Goal: Information Seeking & Learning: Learn about a topic

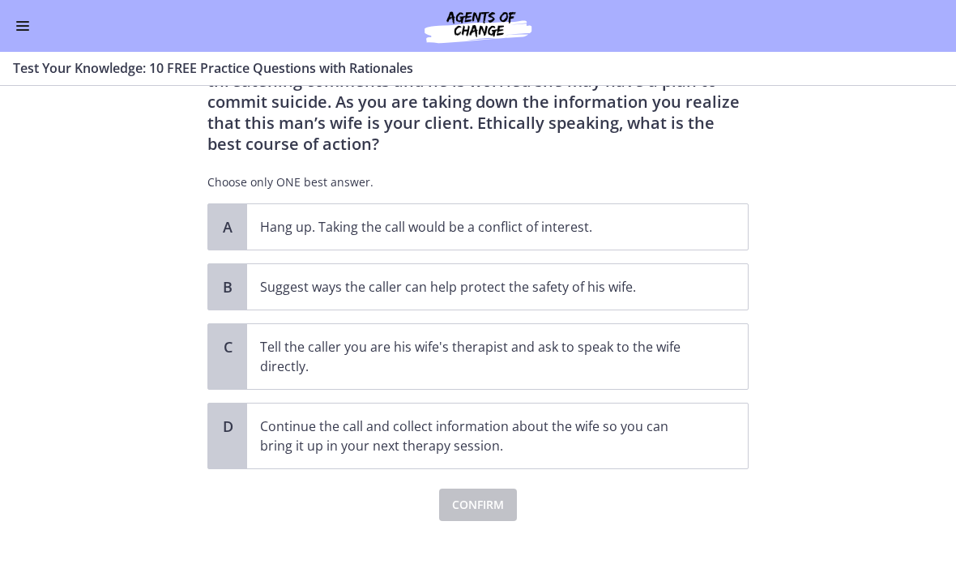
scroll to position [113, 0]
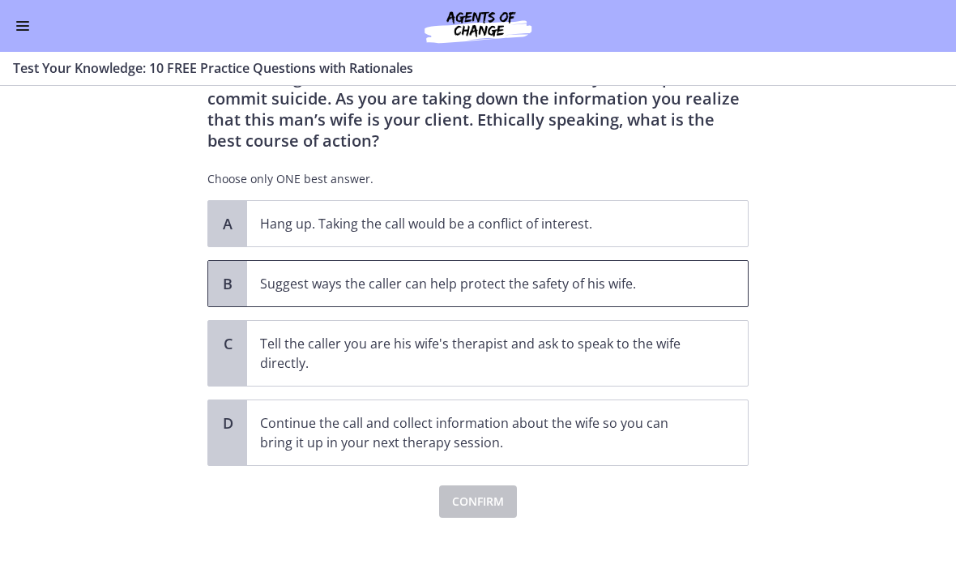
click at [597, 288] on p "Suggest ways the caller can help protect the safety of his wife." at bounding box center [481, 283] width 442 height 19
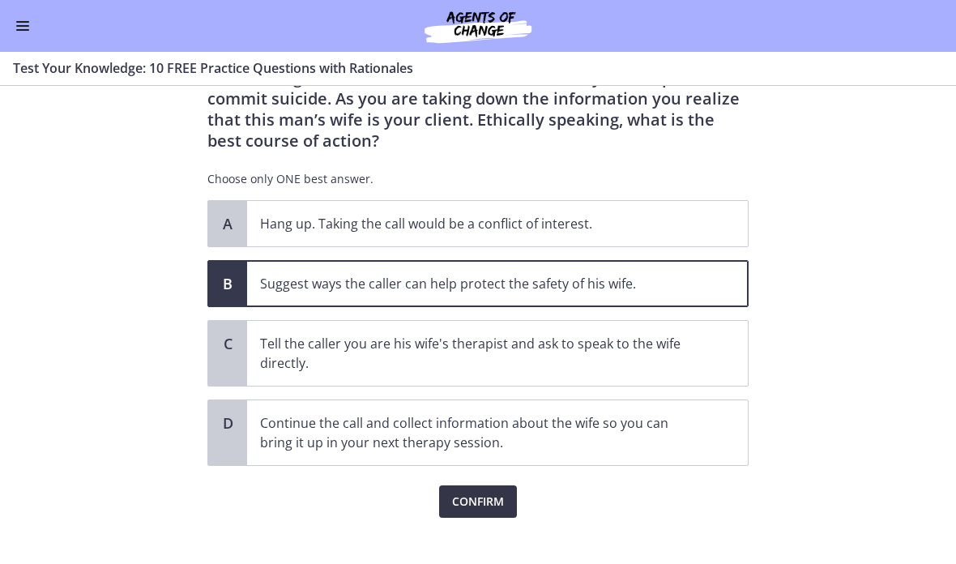
click at [498, 505] on span "Confirm" at bounding box center [478, 501] width 52 height 19
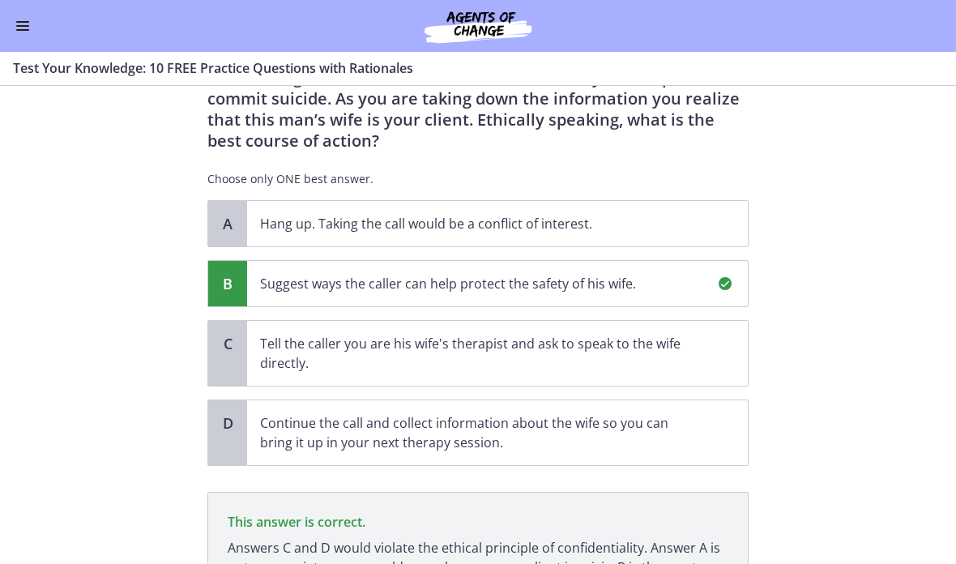
scroll to position [282, 0]
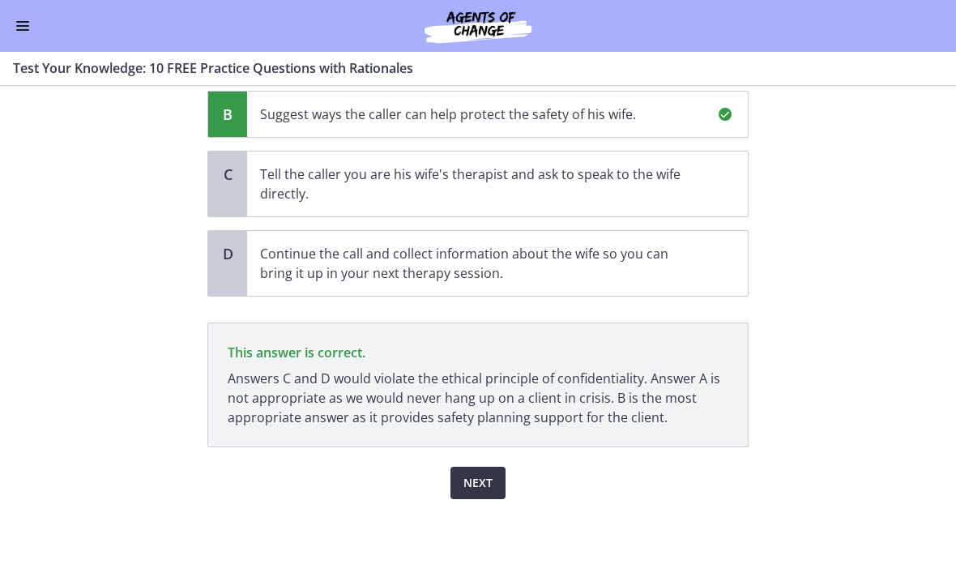
click at [493, 495] on button "Next" at bounding box center [477, 483] width 55 height 32
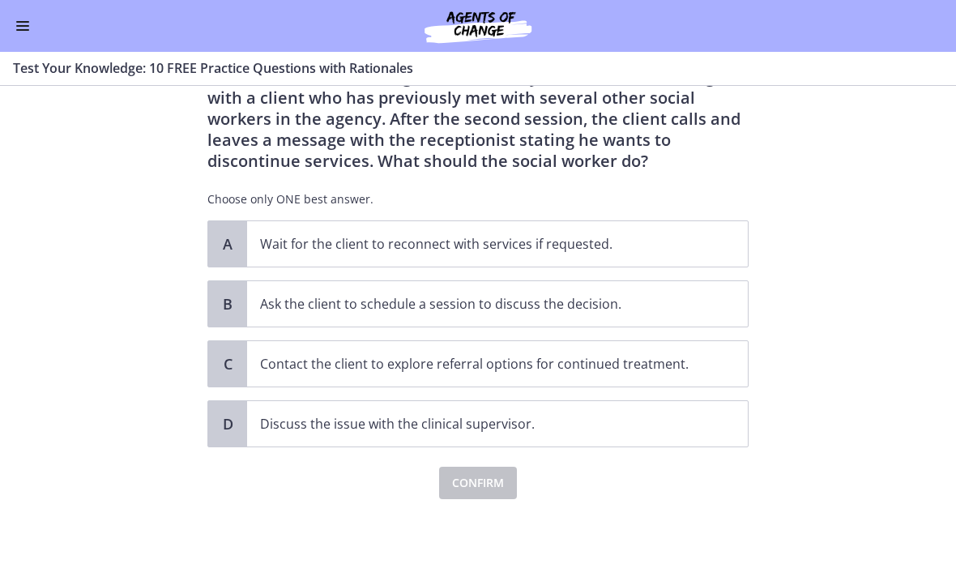
scroll to position [0, 0]
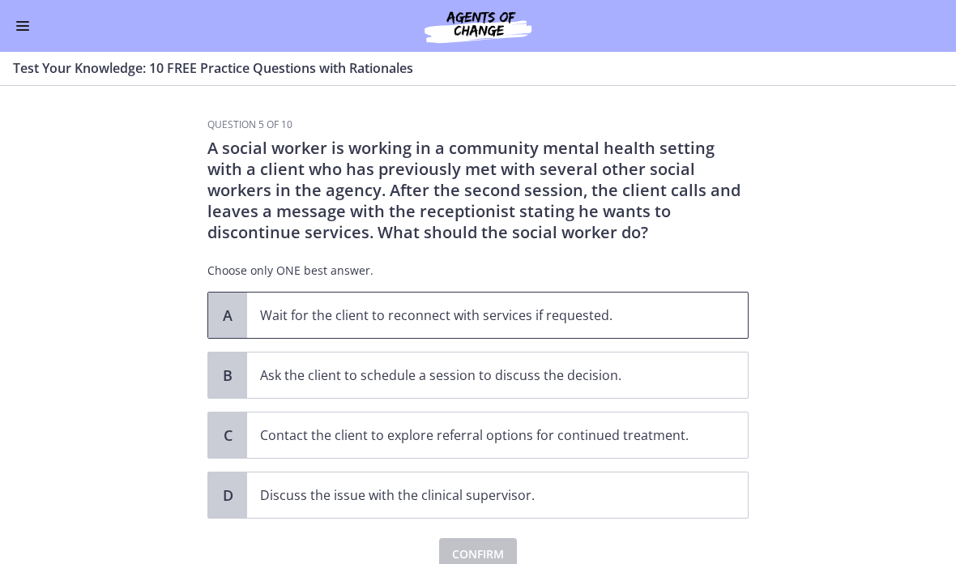
click at [626, 324] on p "Wait for the client to reconnect with services if requested." at bounding box center [481, 314] width 442 height 19
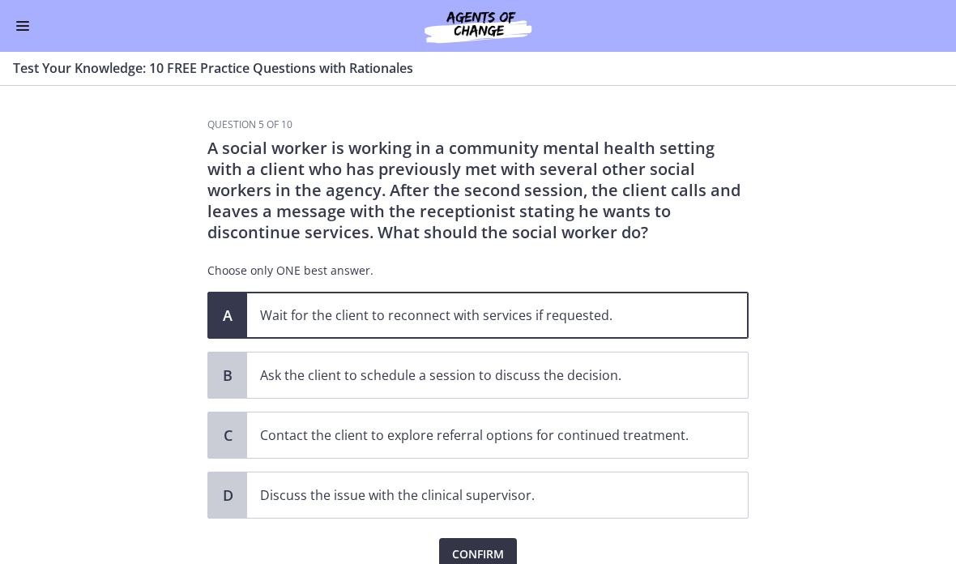
click at [494, 546] on span "Confirm" at bounding box center [478, 553] width 52 height 19
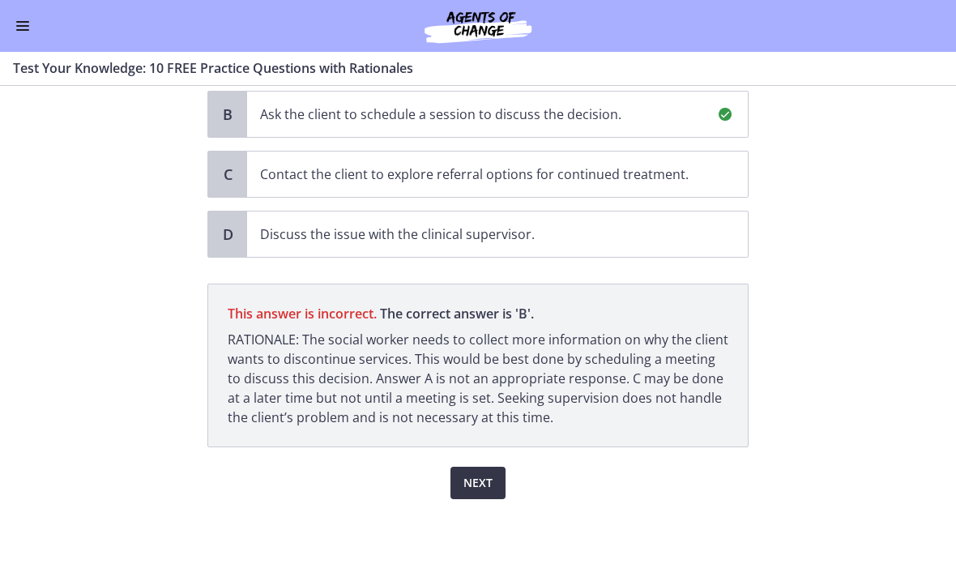
scroll to position [261, 0]
click at [485, 485] on span "Next" at bounding box center [477, 482] width 29 height 19
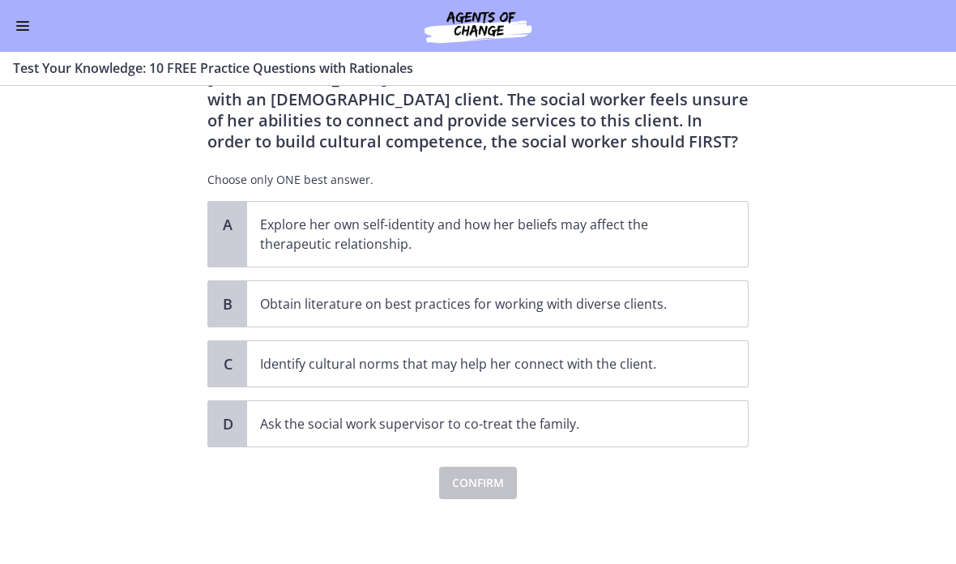
scroll to position [0, 0]
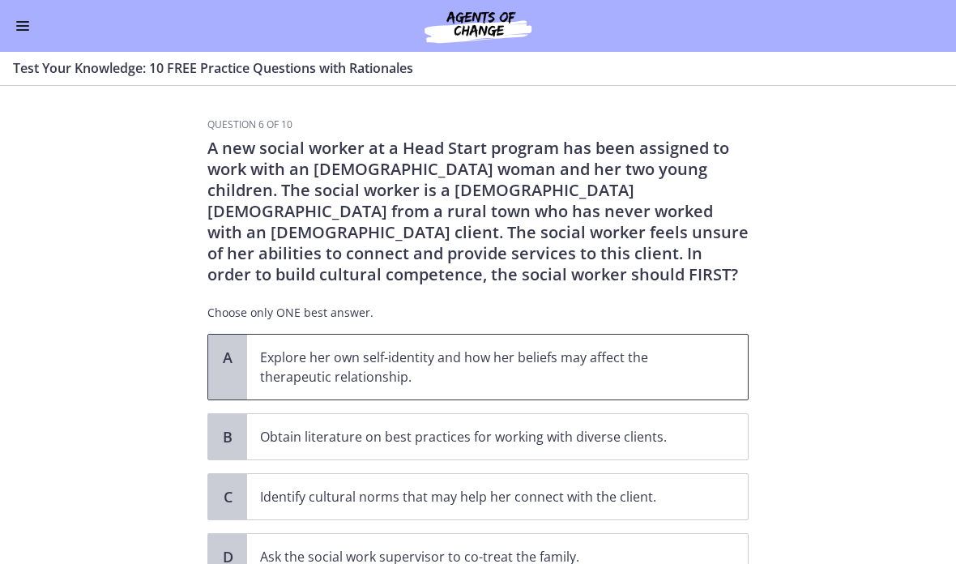
click at [268, 348] on p "Explore her own self-identity and how her beliefs may affect the therapeutic re…" at bounding box center [481, 367] width 442 height 39
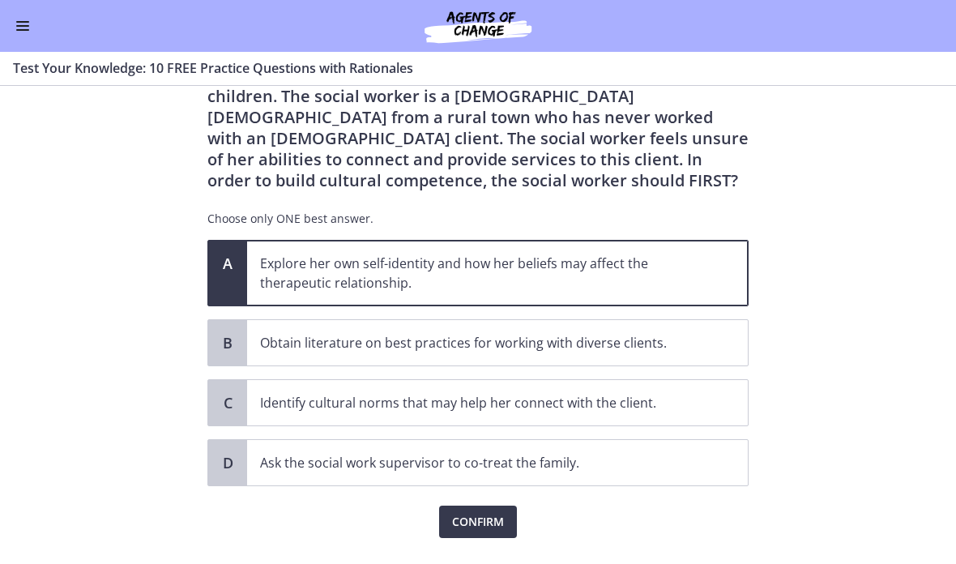
scroll to position [125, 0]
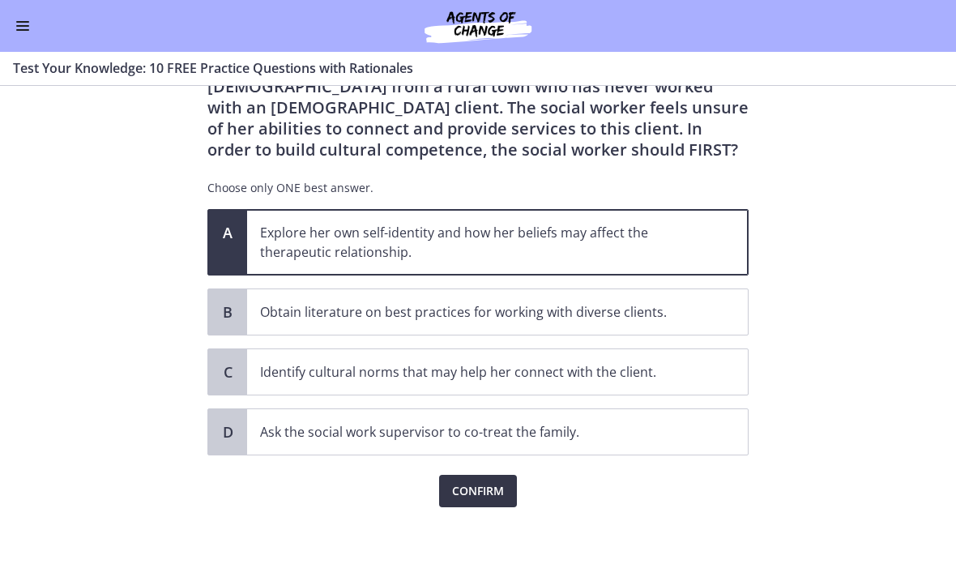
click at [472, 496] on span "Confirm" at bounding box center [478, 490] width 52 height 19
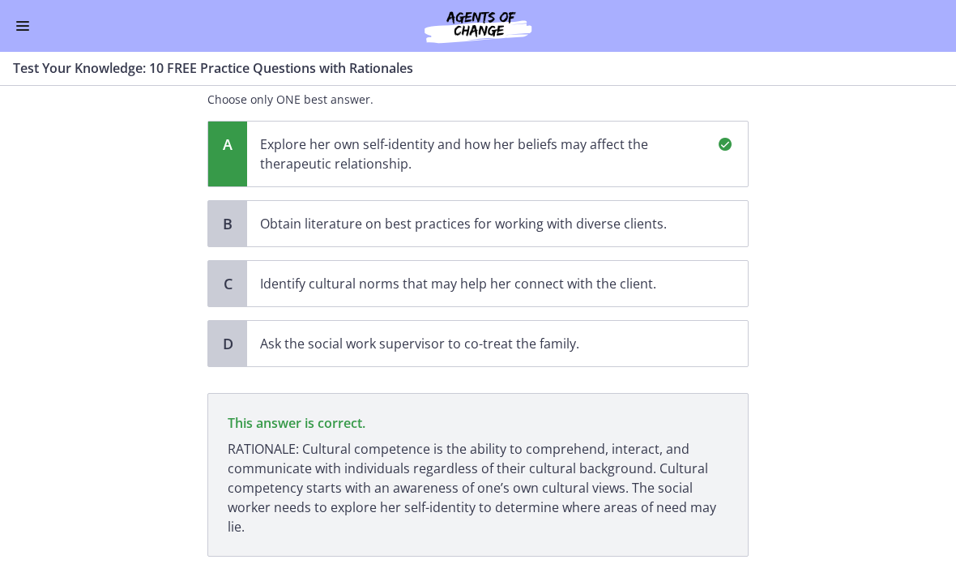
scroll to position [322, 0]
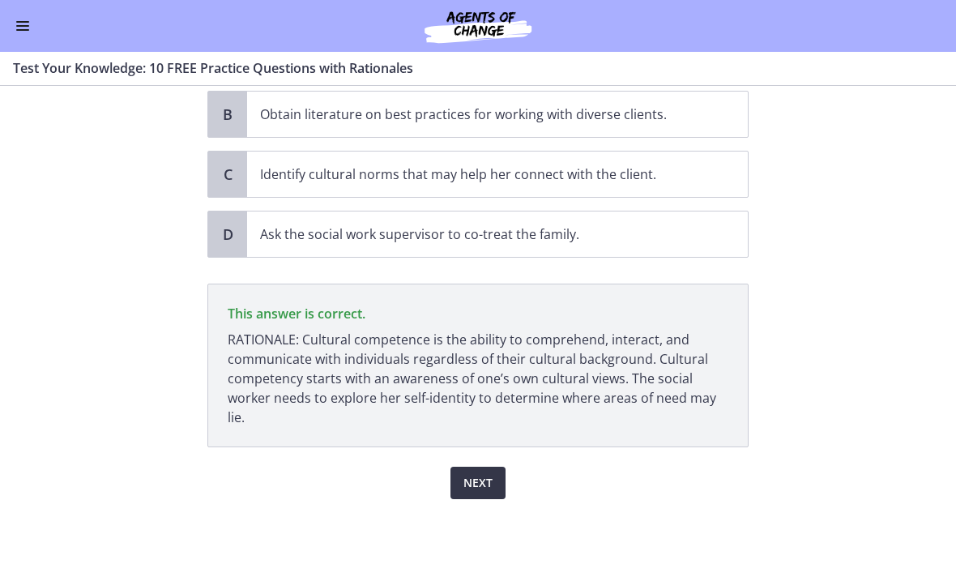
click at [502, 490] on button "Next" at bounding box center [477, 483] width 55 height 32
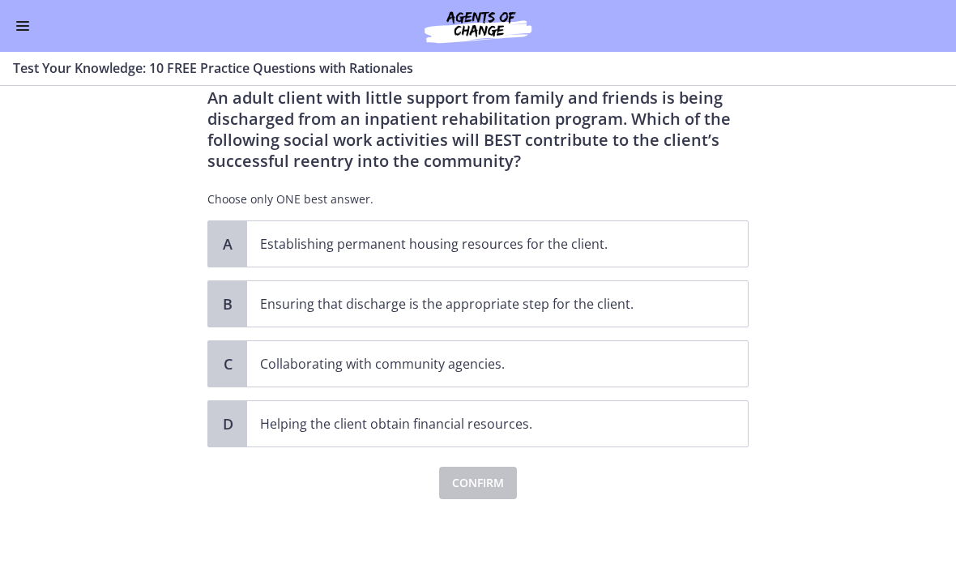
scroll to position [0, 0]
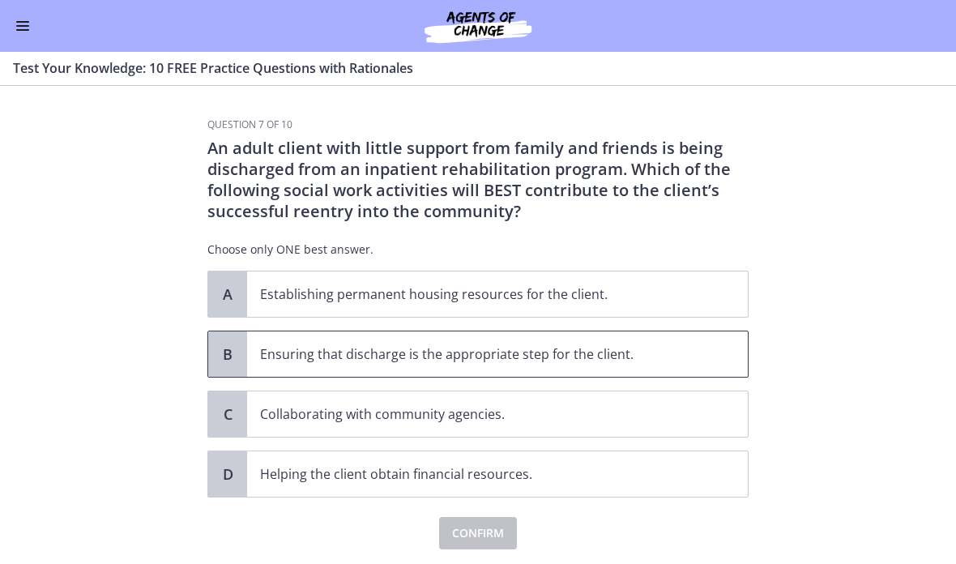
click at [505, 366] on span "Ensuring that discharge is the appropriate step for the client." at bounding box center [497, 353] width 501 height 45
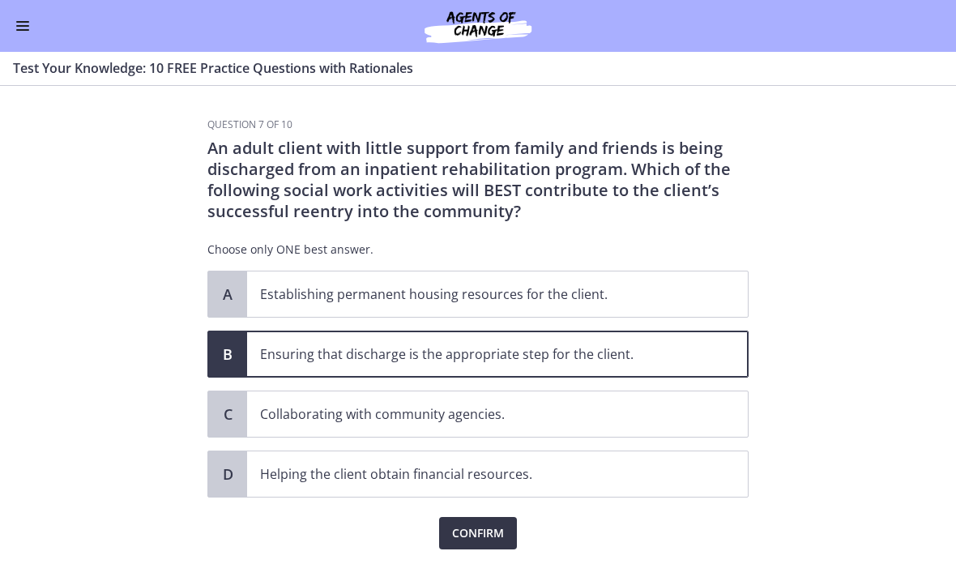
click at [497, 531] on span "Confirm" at bounding box center [478, 532] width 52 height 19
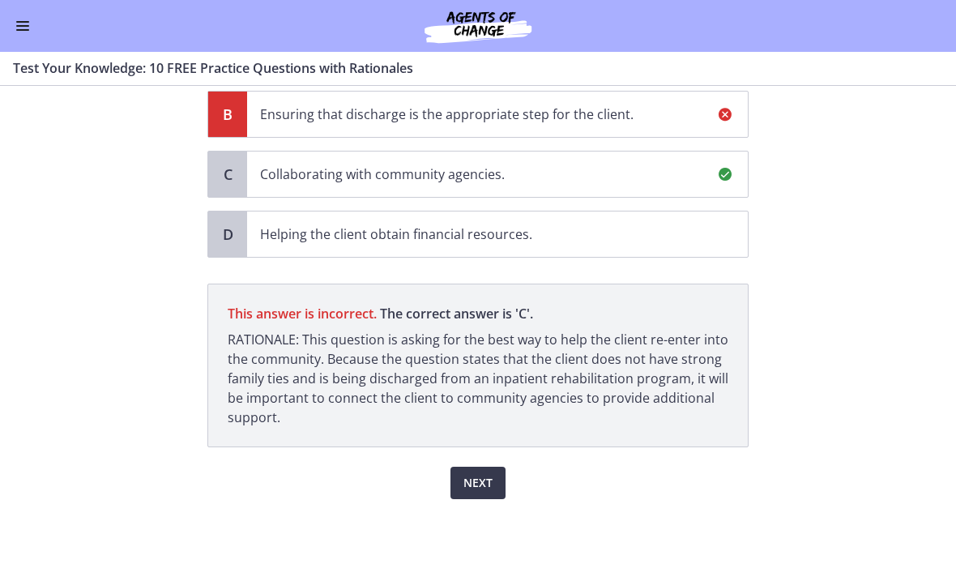
scroll to position [240, 0]
click at [478, 485] on span "Next" at bounding box center [477, 482] width 29 height 19
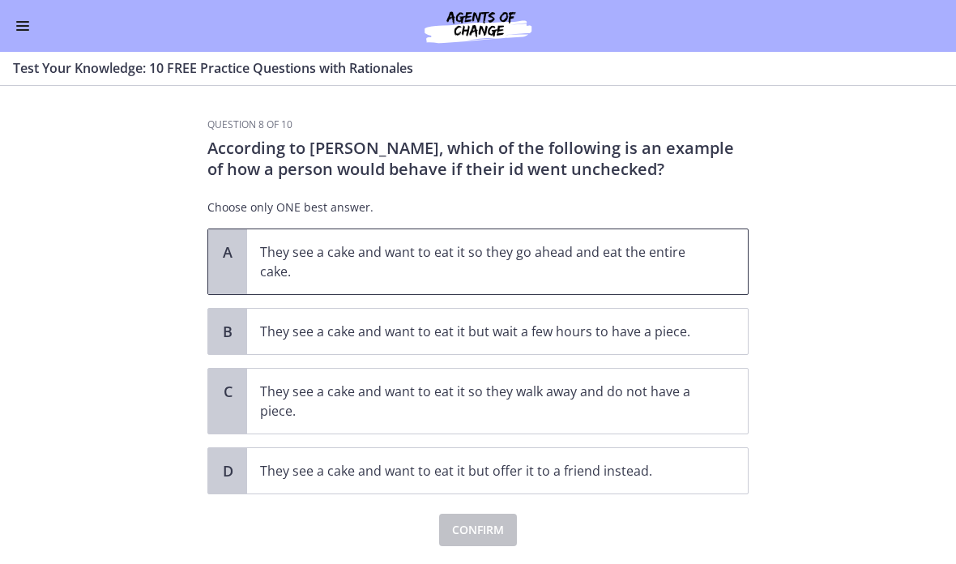
click at [246, 271] on div "A" at bounding box center [227, 261] width 39 height 65
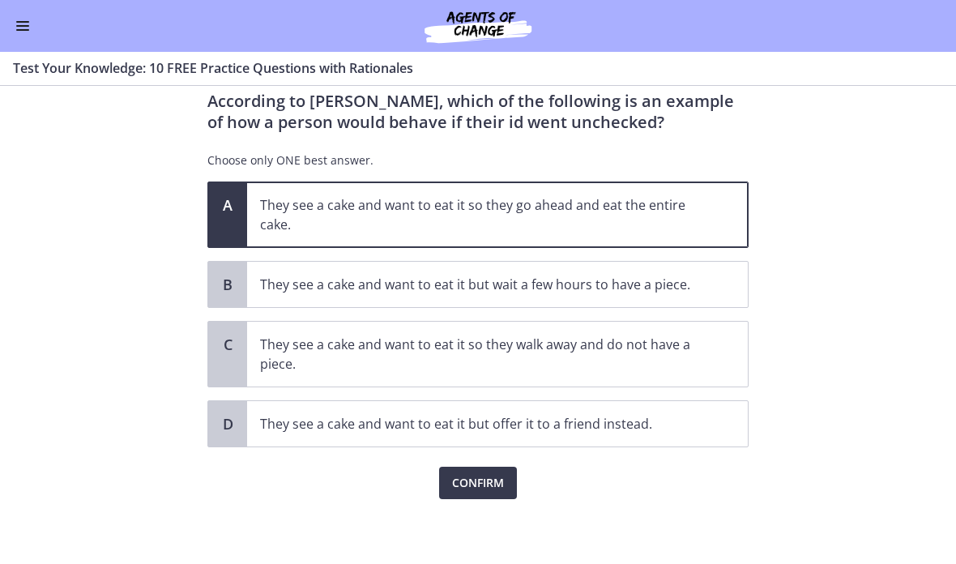
scroll to position [47, 0]
click at [476, 480] on span "Confirm" at bounding box center [478, 482] width 52 height 19
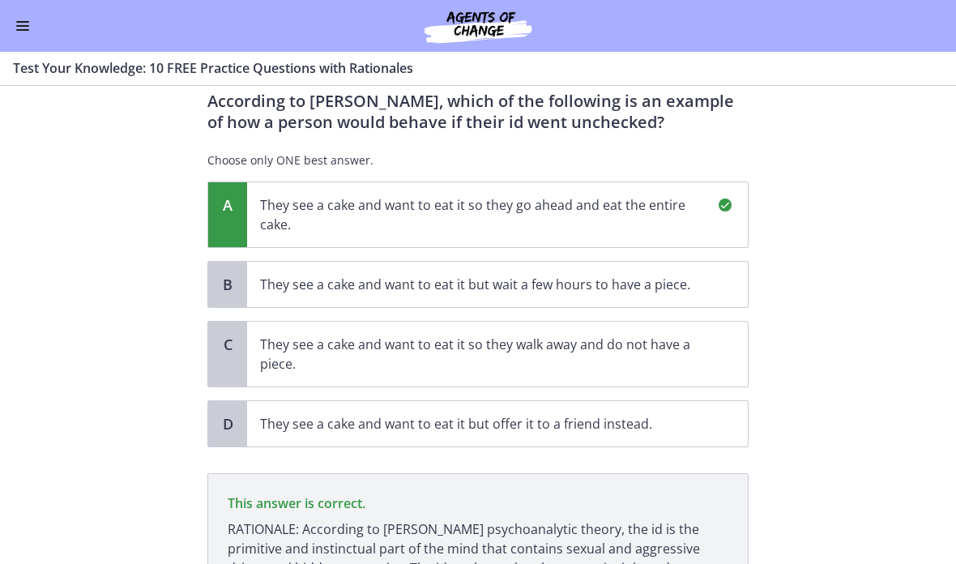
scroll to position [217, 0]
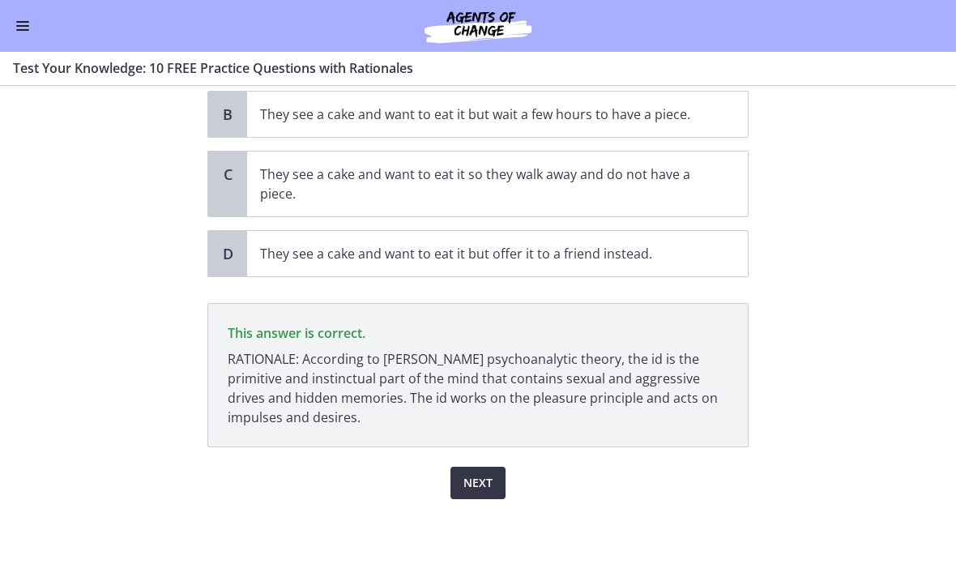
click at [468, 475] on span "Next" at bounding box center [477, 482] width 29 height 19
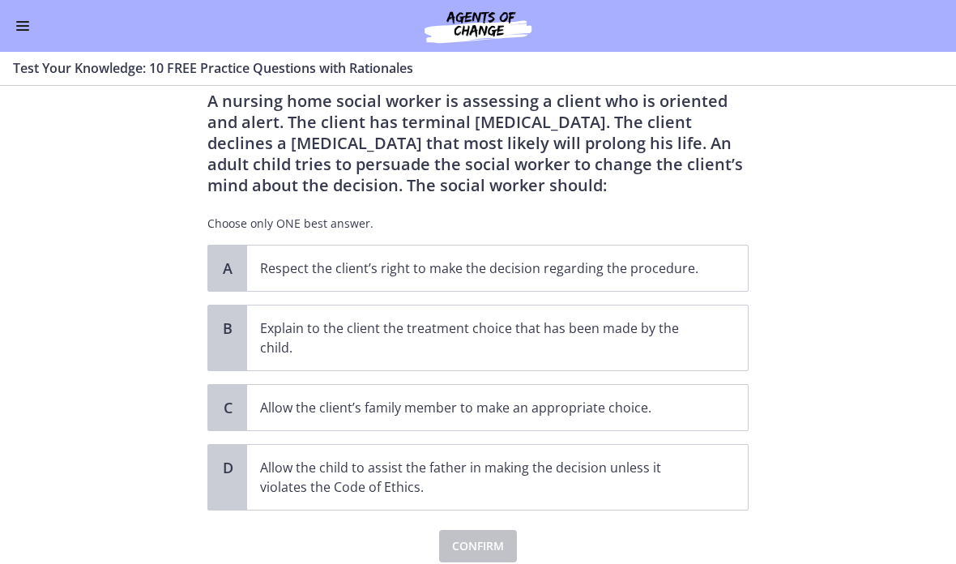
scroll to position [49, 0]
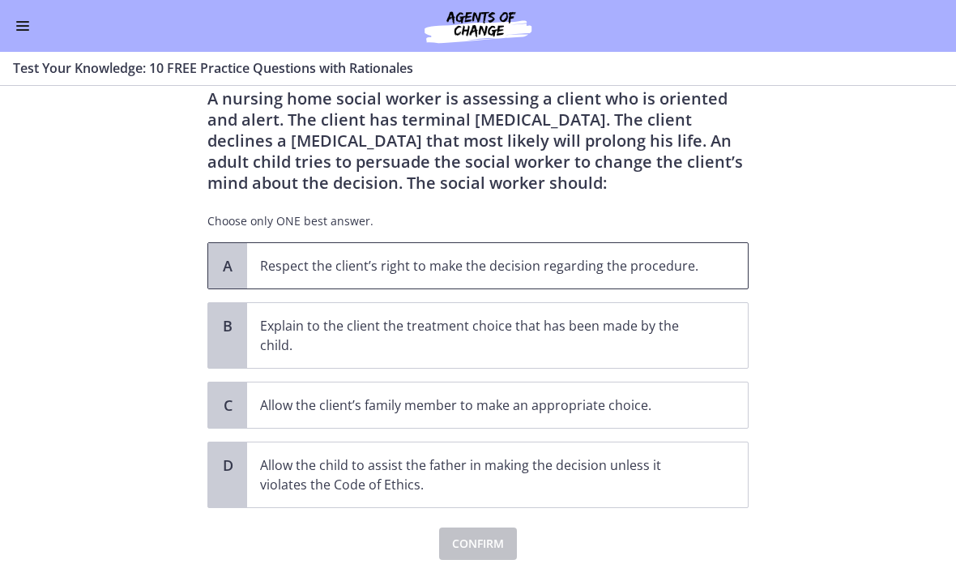
click at [207, 271] on div "A Respect the client’s right to make the decision regarding the procedure." at bounding box center [477, 265] width 541 height 47
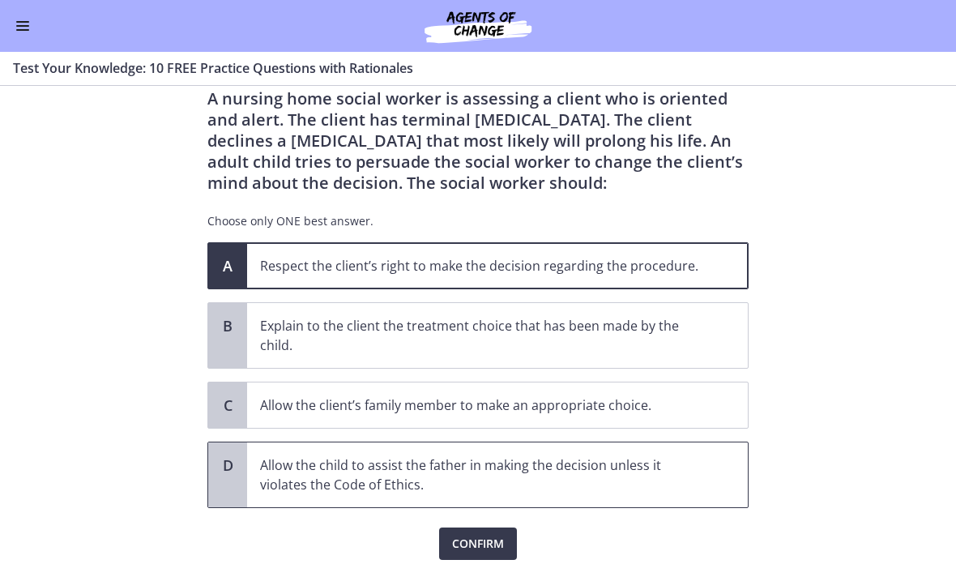
click at [439, 506] on span "Allow the child to assist the father in making the decision unless it violates …" at bounding box center [497, 474] width 501 height 65
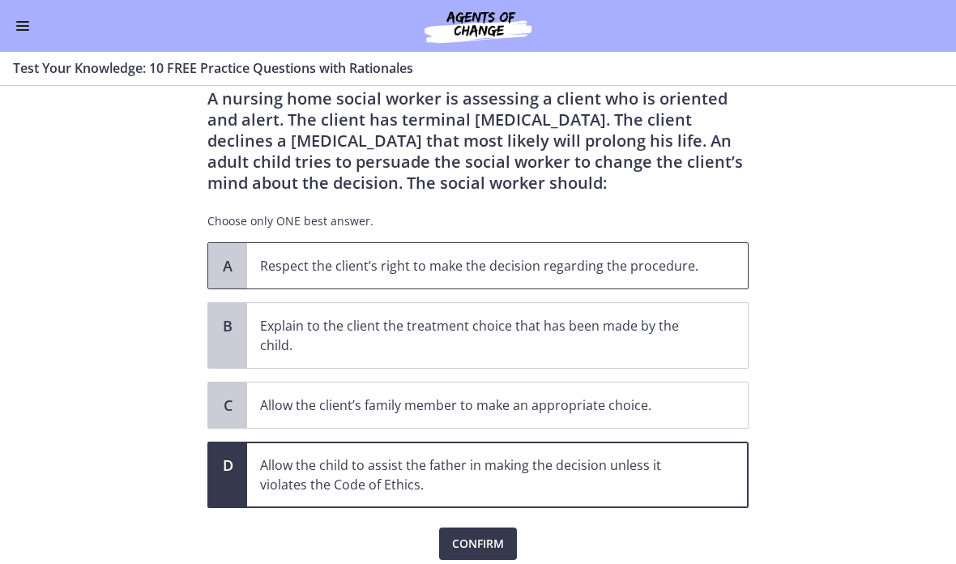
click at [343, 267] on p "Respect the client’s right to make the decision regarding the procedure." at bounding box center [481, 265] width 442 height 19
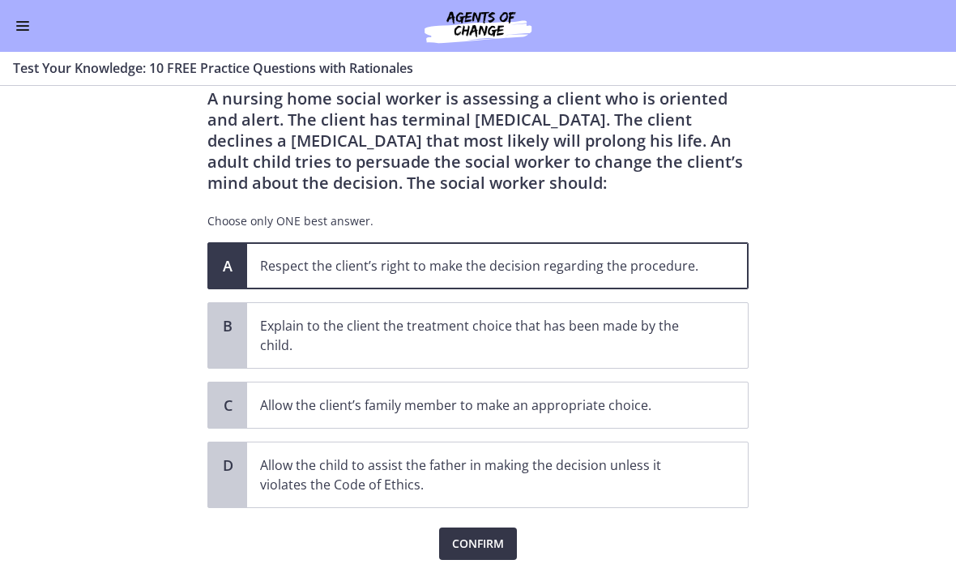
click at [470, 533] on button "Confirm" at bounding box center [478, 543] width 78 height 32
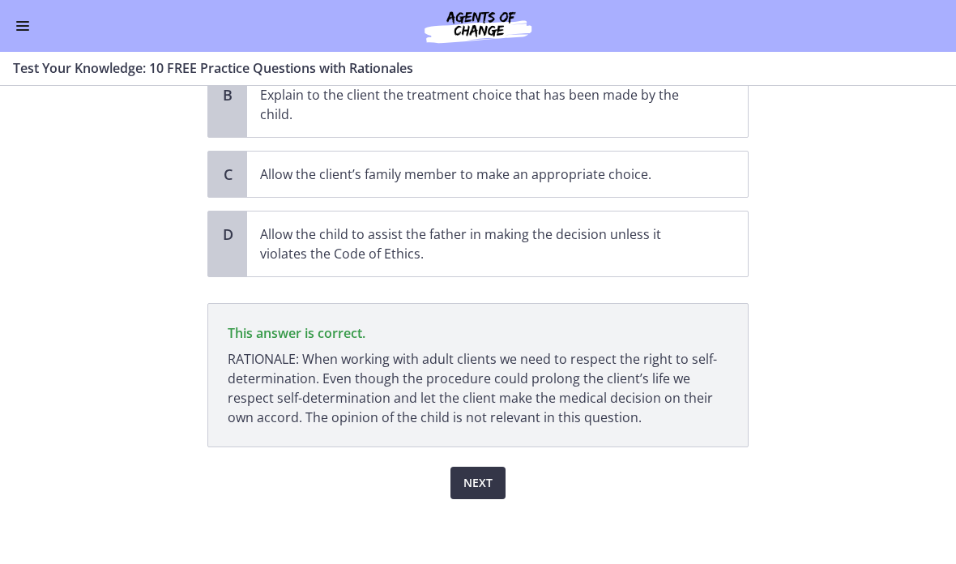
scroll to position [280, 0]
click at [472, 476] on span "Next" at bounding box center [477, 482] width 29 height 19
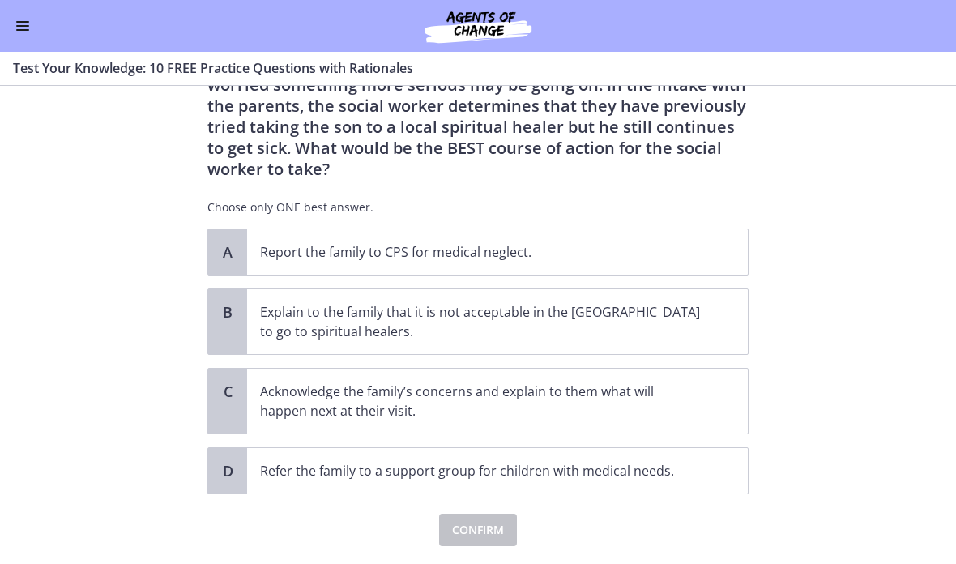
scroll to position [134, 0]
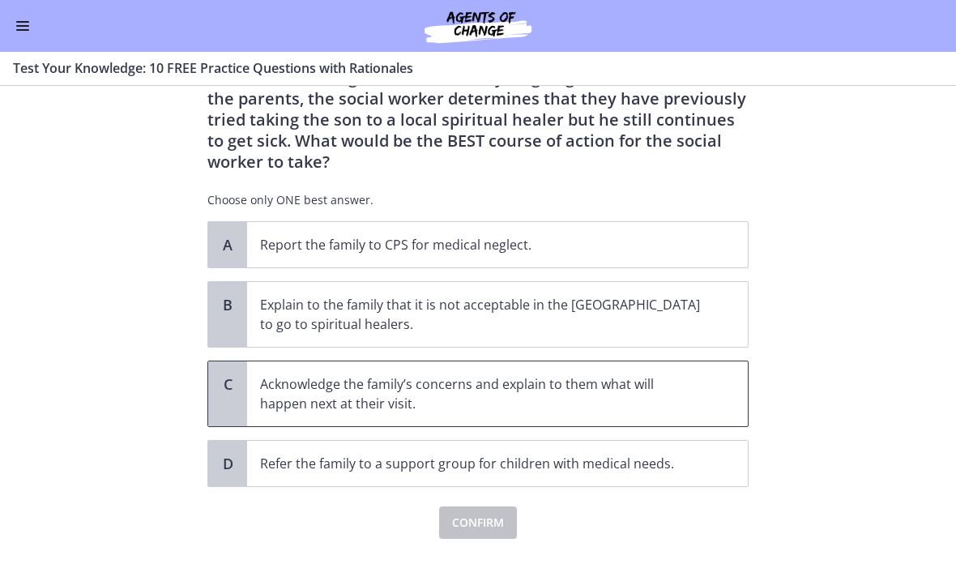
click at [710, 371] on span "Acknowledge the family’s concerns and explain to them what will happen next at …" at bounding box center [497, 393] width 501 height 65
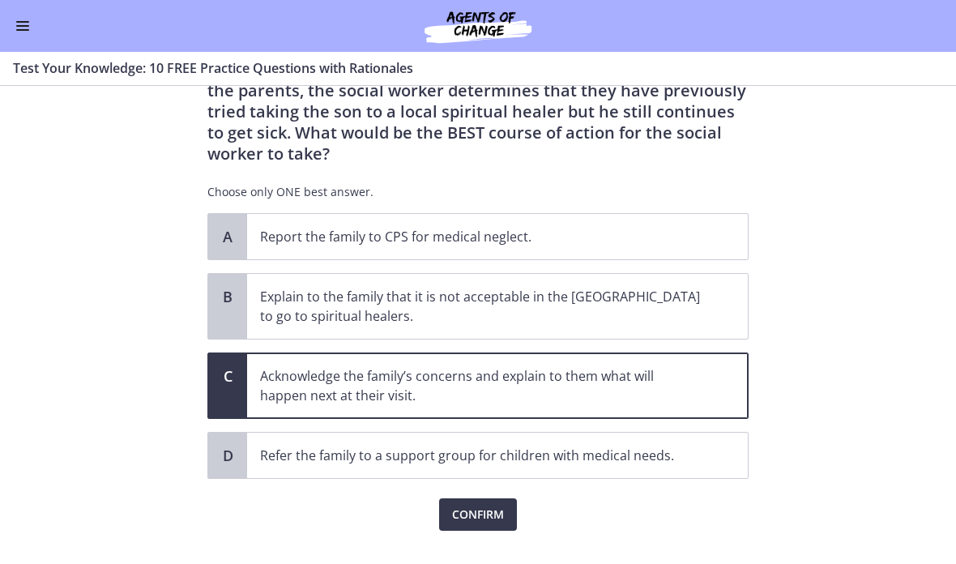
scroll to position [145, 0]
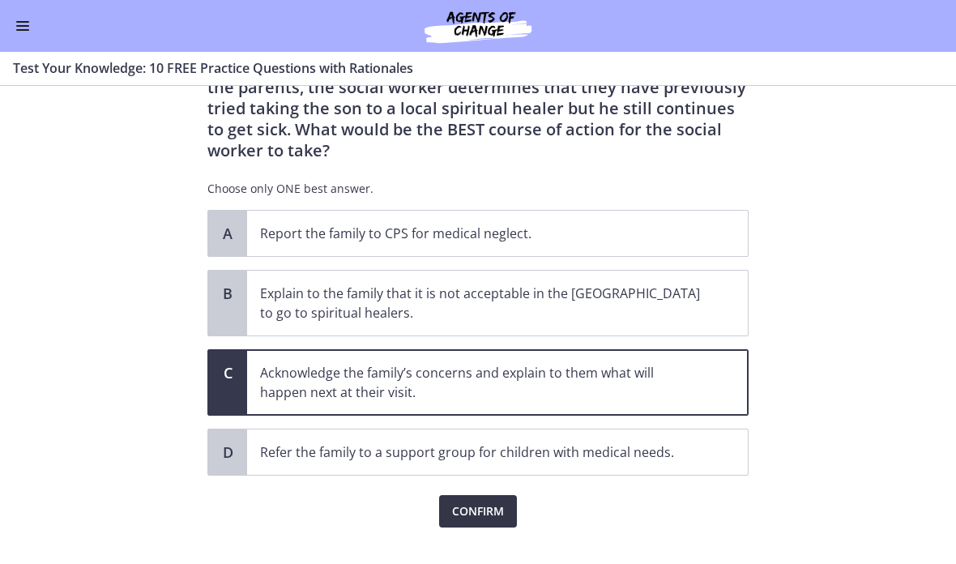
click at [476, 505] on button "Confirm" at bounding box center [478, 511] width 78 height 32
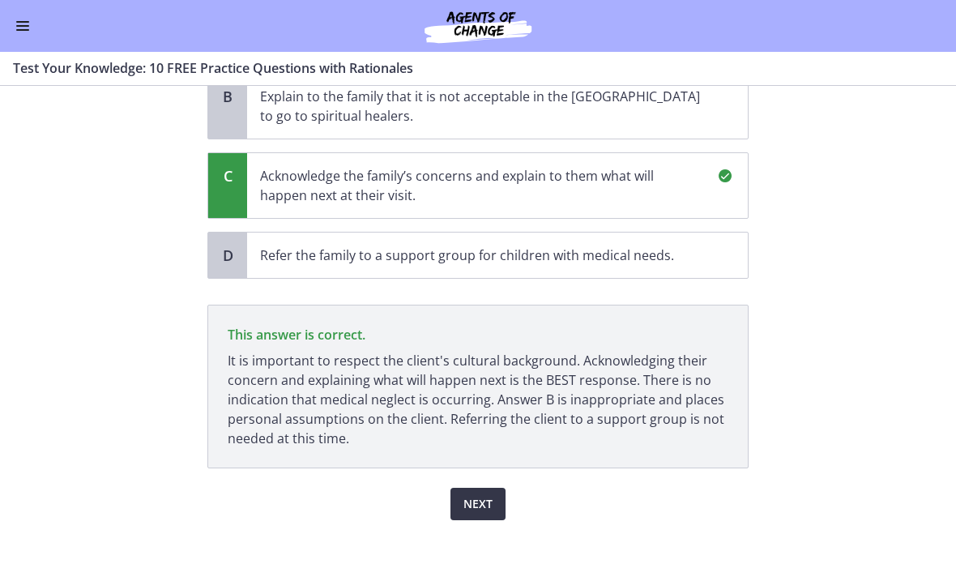
scroll to position [342, 0]
click at [489, 494] on span "Next" at bounding box center [477, 503] width 29 height 19
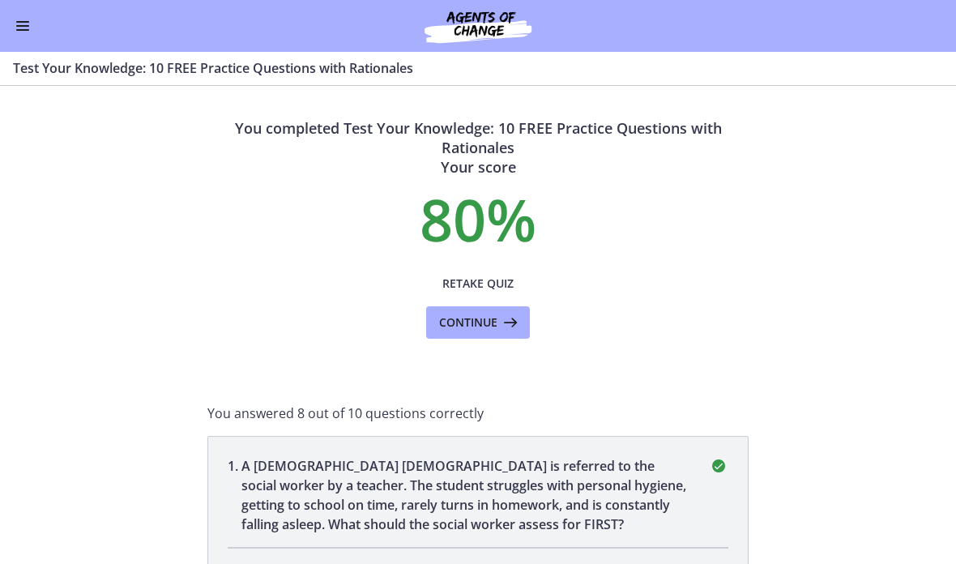
scroll to position [0, 0]
click at [498, 323] on icon at bounding box center [508, 322] width 23 height 19
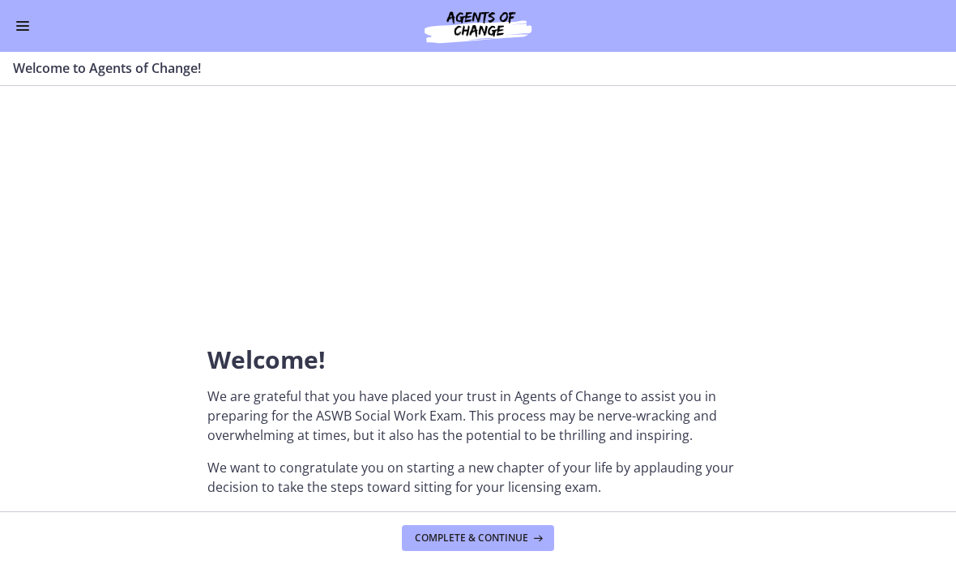
scroll to position [113, 0]
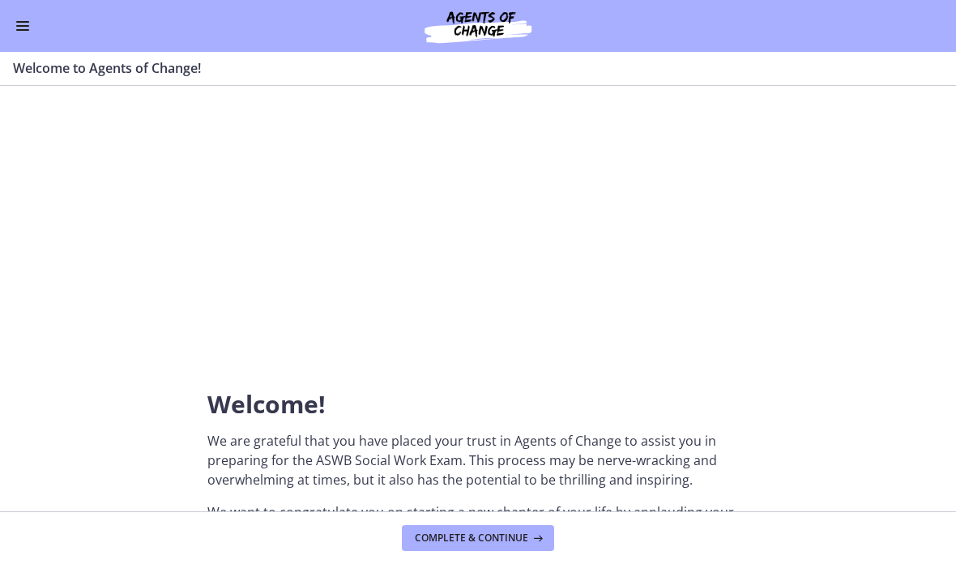
click at [29, 20] on button "Enable menu" at bounding box center [22, 25] width 19 height 19
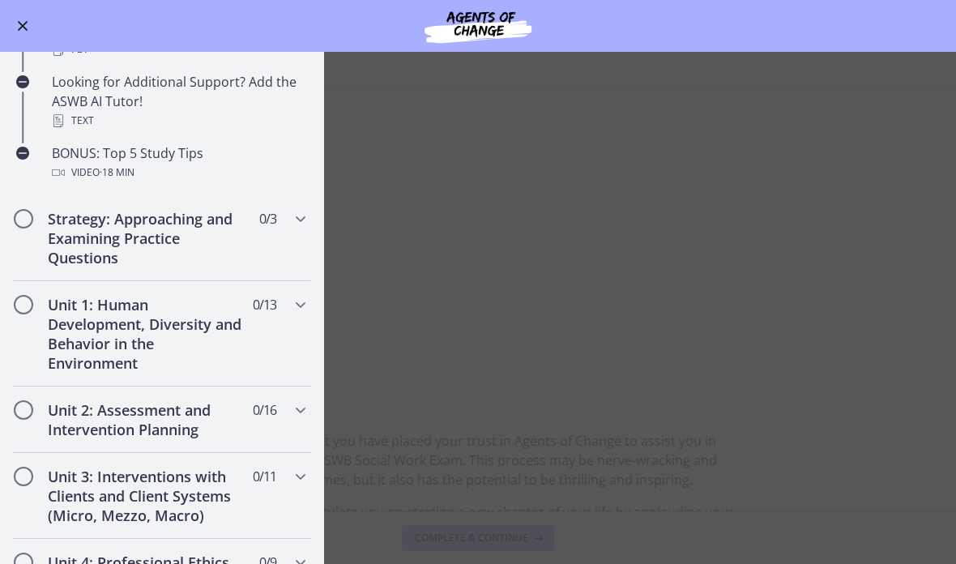
scroll to position [770, 0]
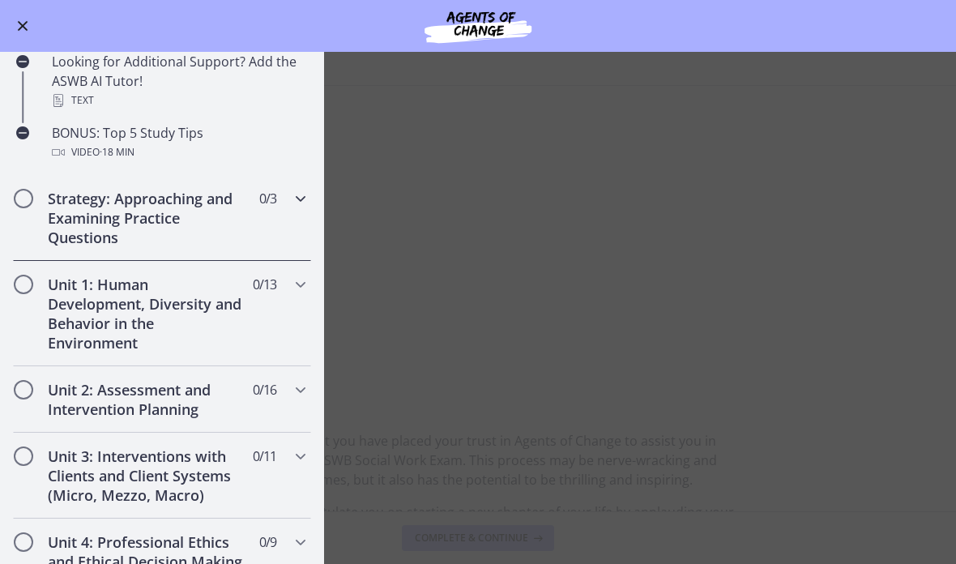
click at [305, 206] on icon "Chapters" at bounding box center [300, 198] width 19 height 19
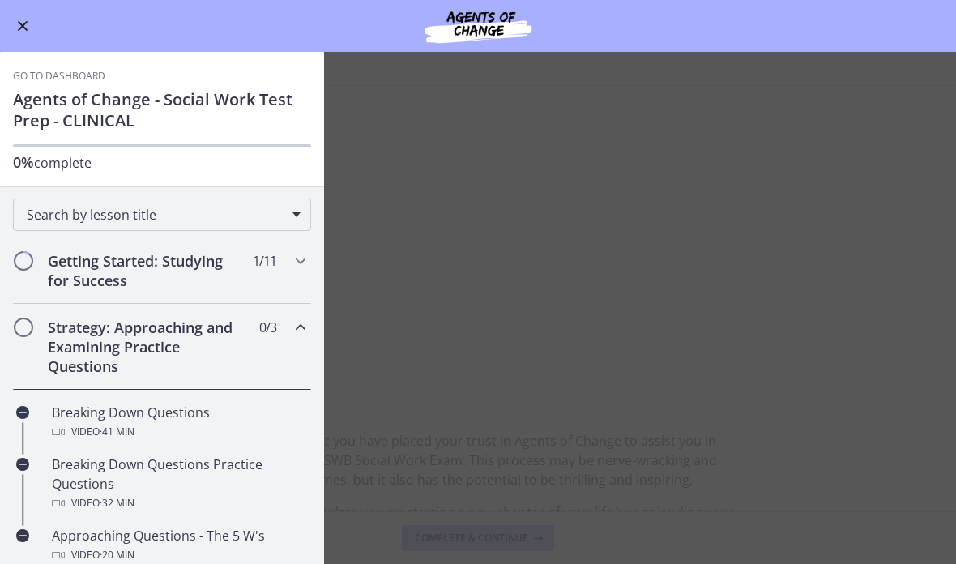
scroll to position [0, 0]
click at [305, 262] on icon "Chapters" at bounding box center [300, 260] width 19 height 19
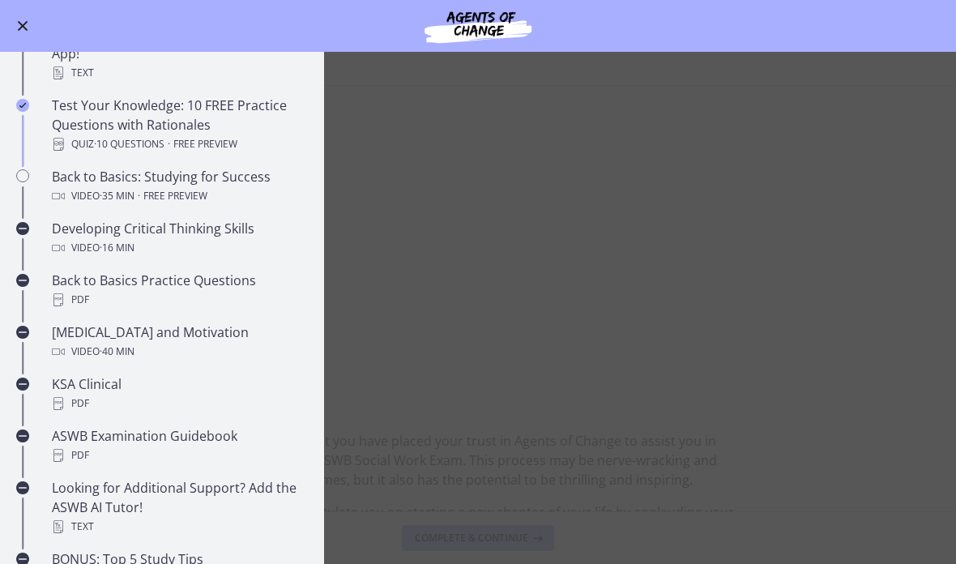
scroll to position [366, 0]
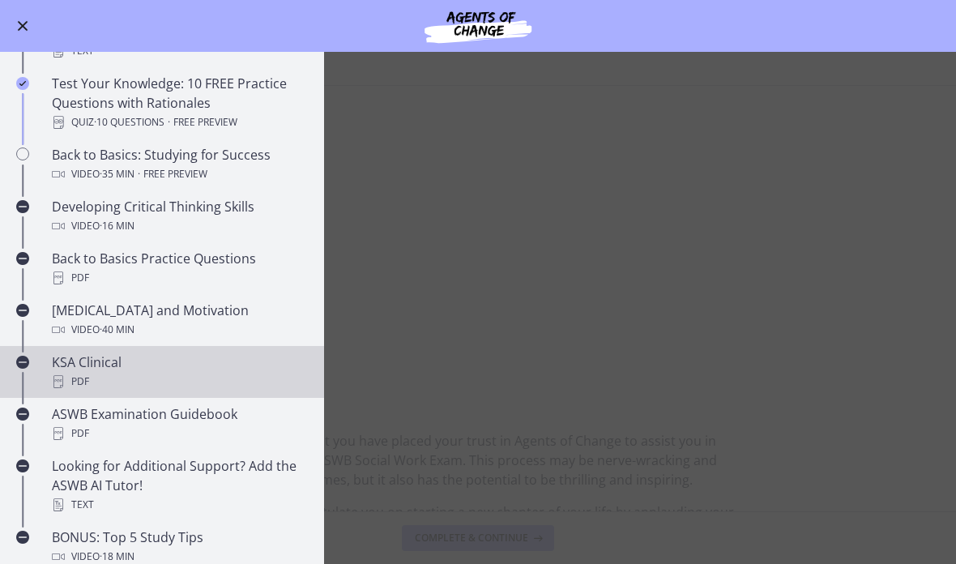
click at [162, 365] on div "KSA Clinical PDF" at bounding box center [178, 371] width 253 height 39
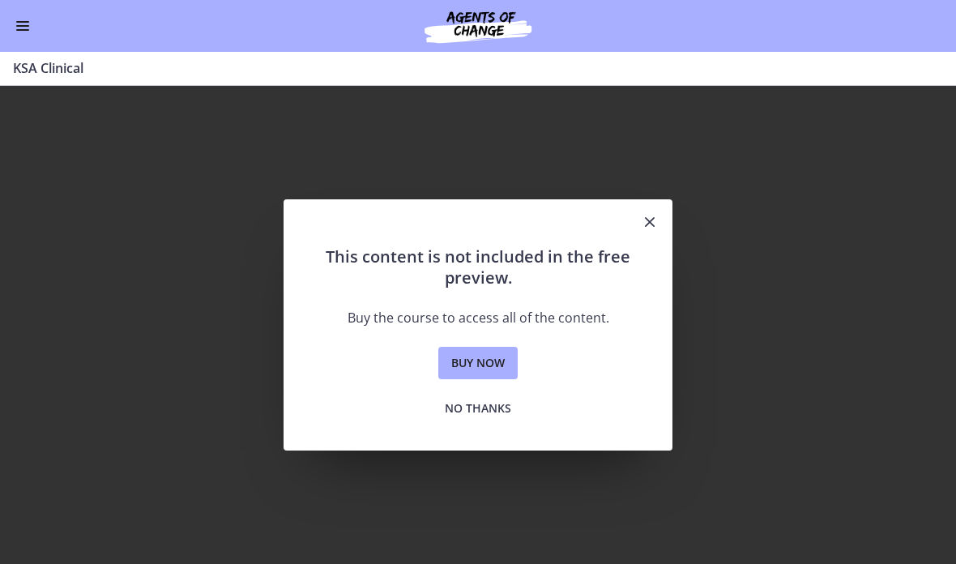
click at [660, 219] on button "Close" at bounding box center [649, 222] width 45 height 47
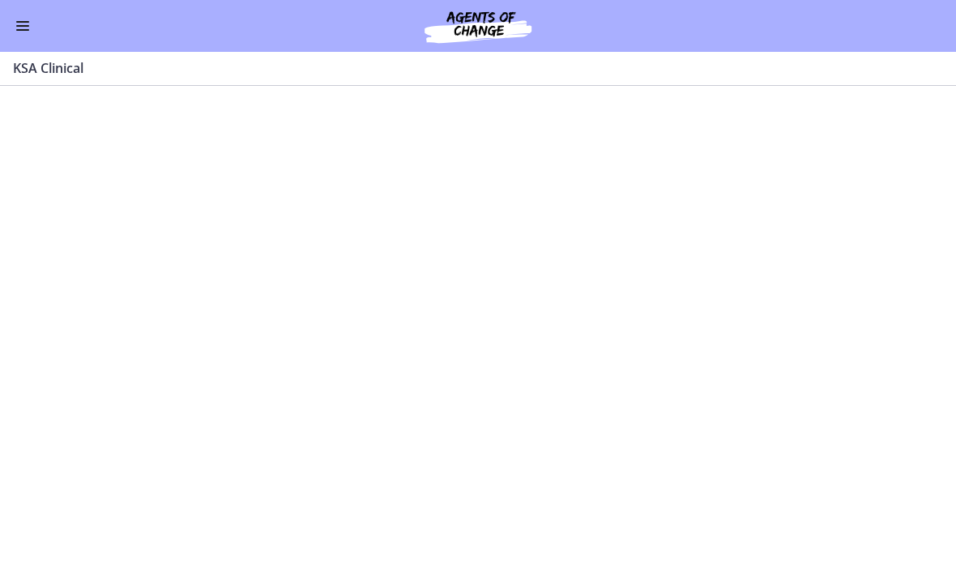
click at [30, 15] on div "Go to Dashboard" at bounding box center [478, 26] width 956 height 52
click at [29, 33] on button "Enable menu" at bounding box center [22, 25] width 19 height 19
